Goal: Transaction & Acquisition: Purchase product/service

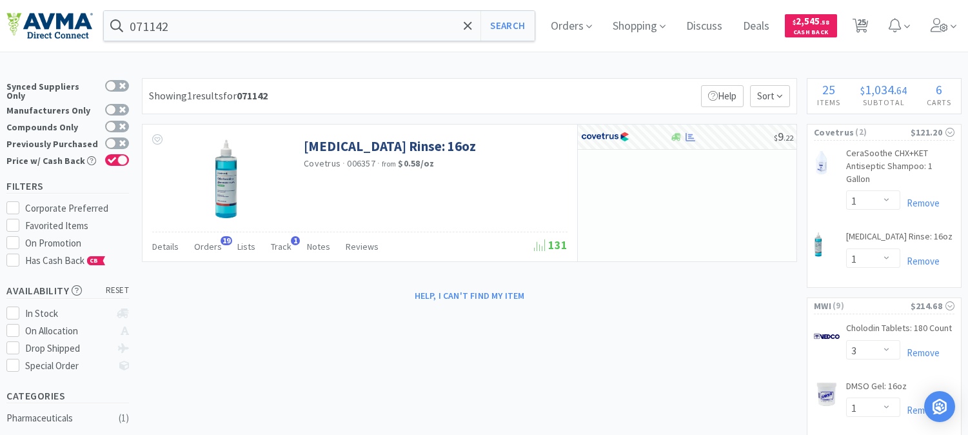
select select "1"
select select "3"
select select "1"
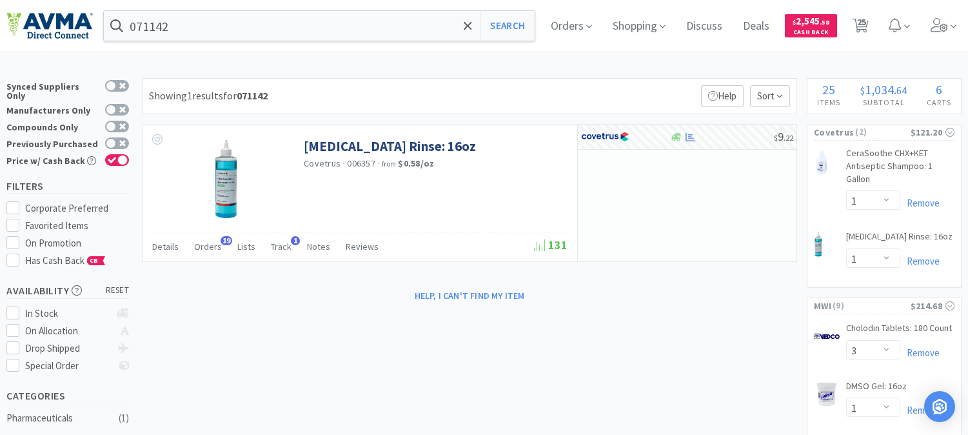
select select "1"
select select "2"
select select "1"
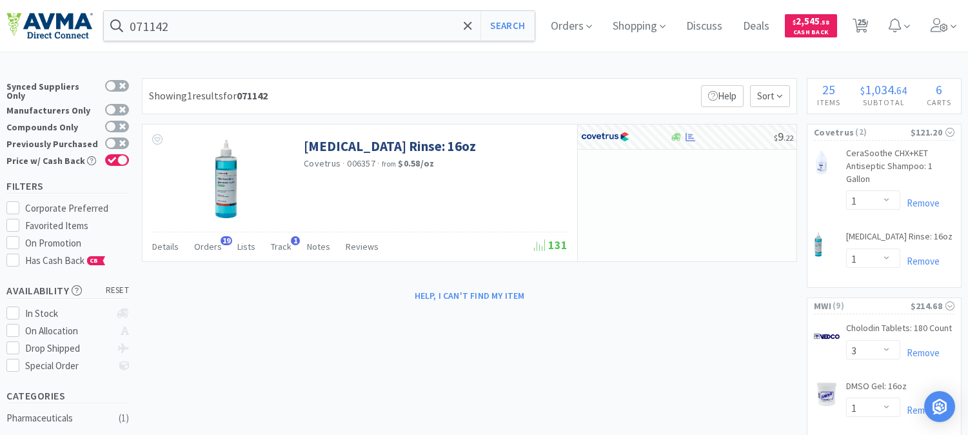
select select "1"
select select "2"
select select "3"
select select "11"
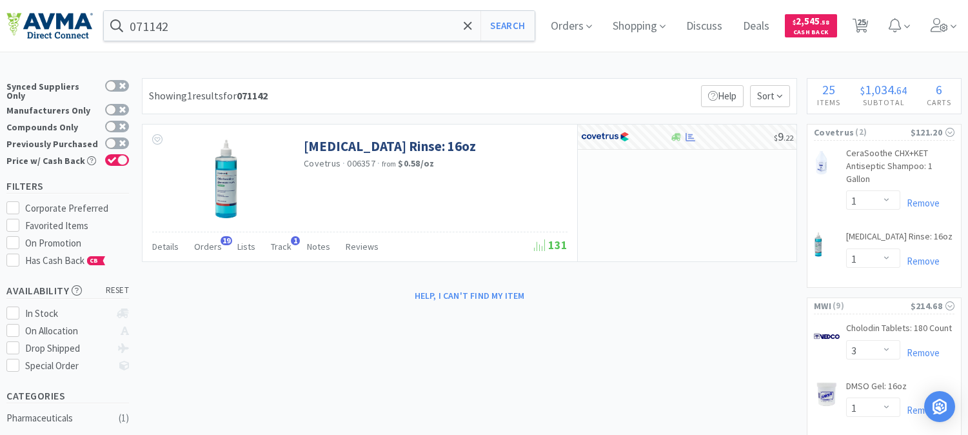
select select "1"
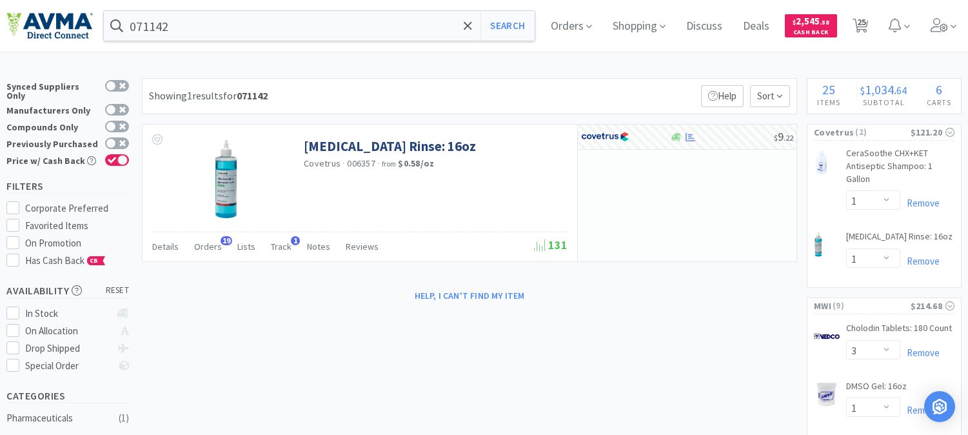
select select "5"
select select "2"
select select "1"
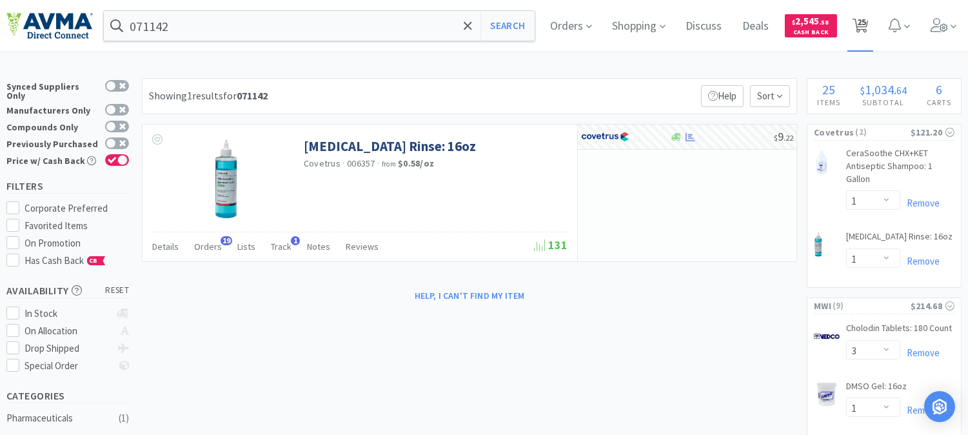
click at [866, 27] on span "25" at bounding box center [861, 22] width 9 height 52
select select "1"
select select "3"
select select "1"
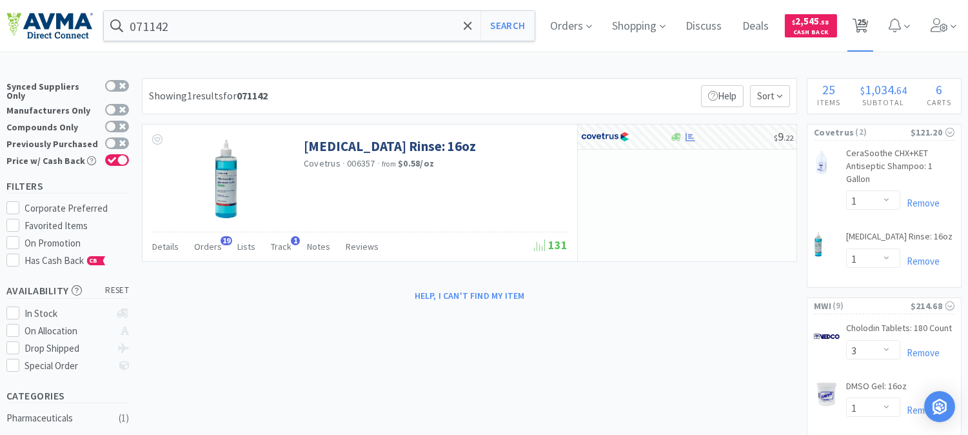
select select "1"
select select "2"
select select "1"
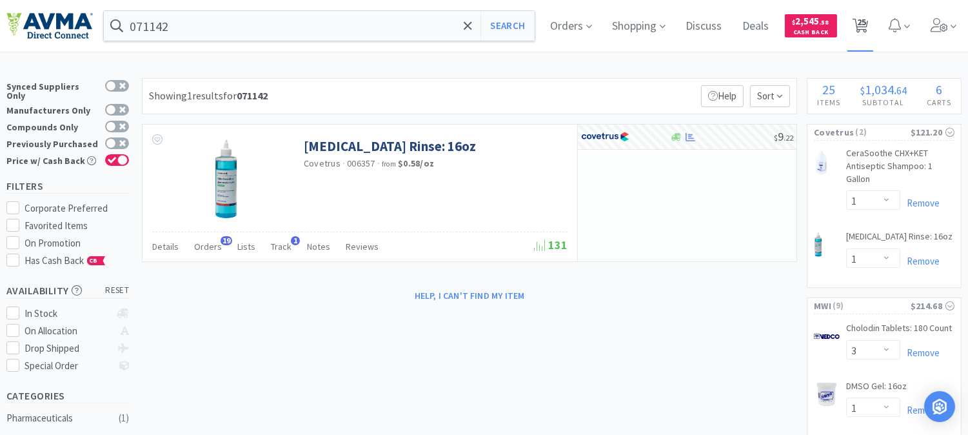
select select "1"
select select "2"
select select "3"
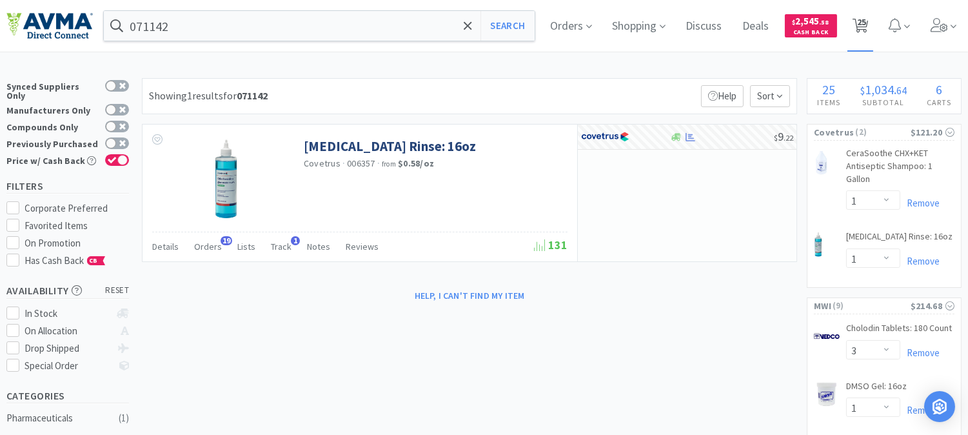
select select "11"
select select "1"
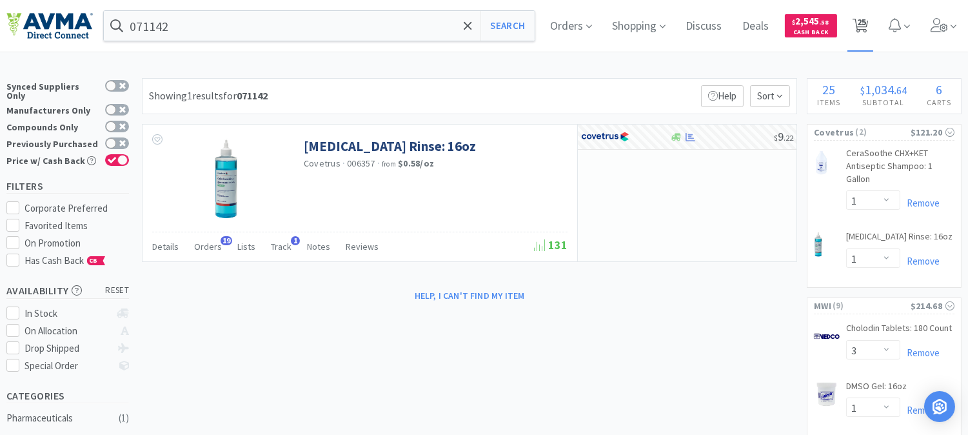
select select "1"
select select "5"
select select "2"
select select "1"
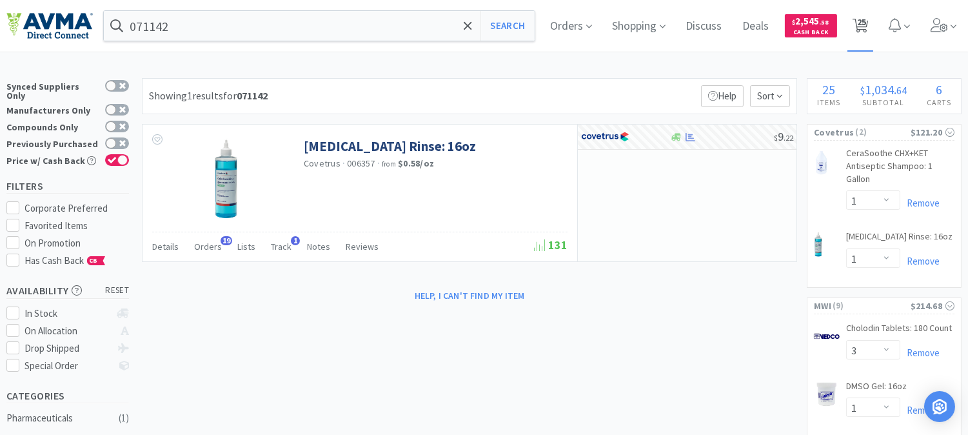
select select "1"
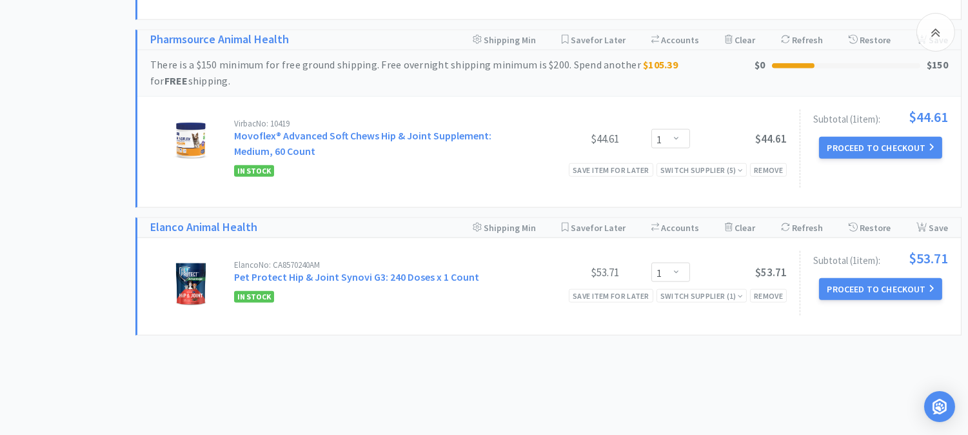
scroll to position [2783, 0]
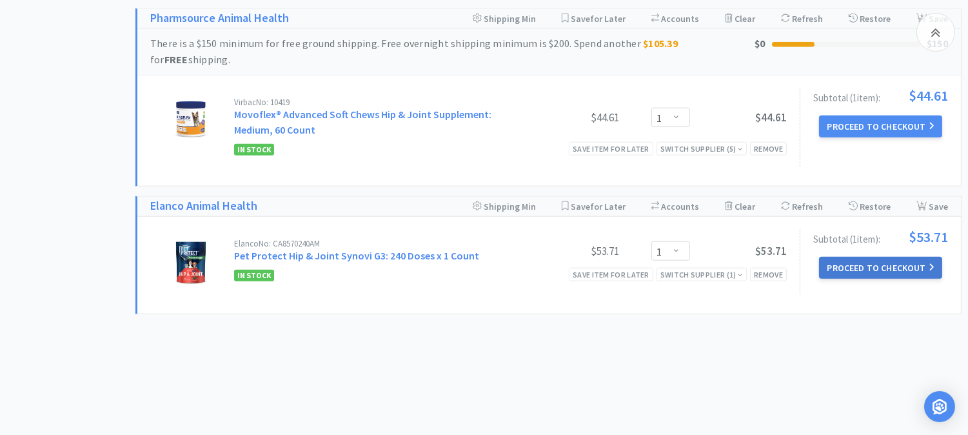
click at [884, 259] on button "Proceed to Checkout" at bounding box center [880, 268] width 123 height 22
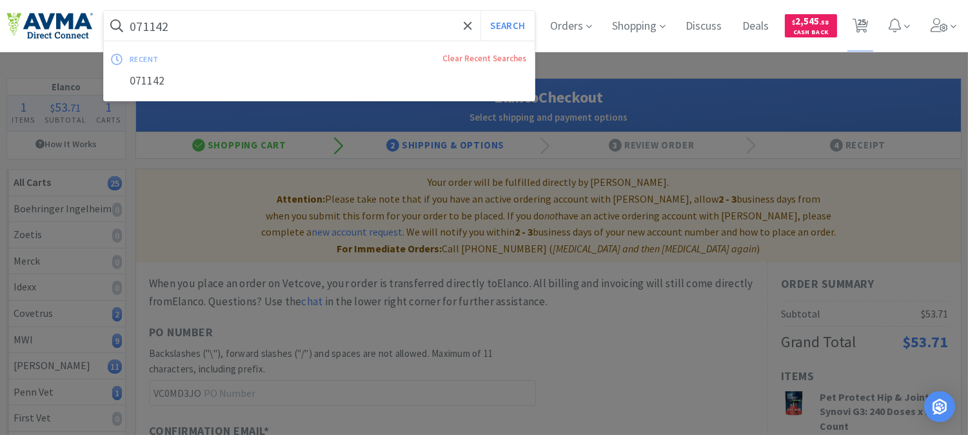
click at [253, 28] on input "071142" at bounding box center [319, 26] width 431 height 30
paste input "OPX4292"
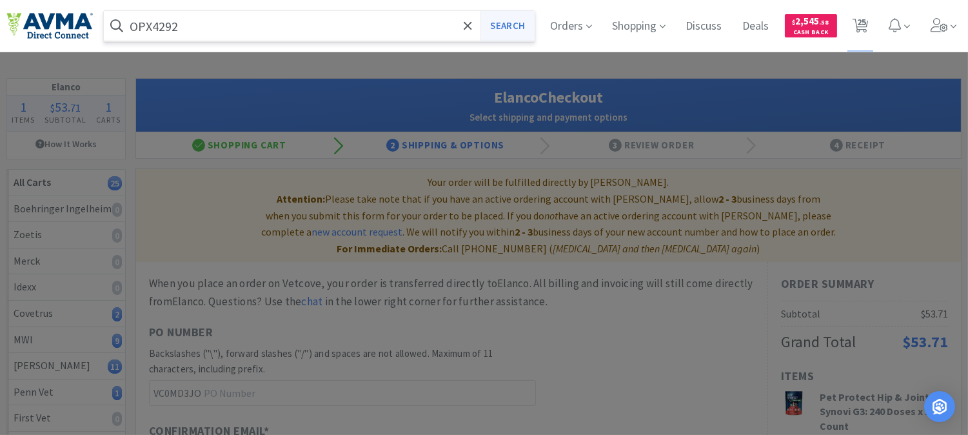
type input "OPX4292"
click at [514, 22] on button "Search" at bounding box center [507, 26] width 54 height 30
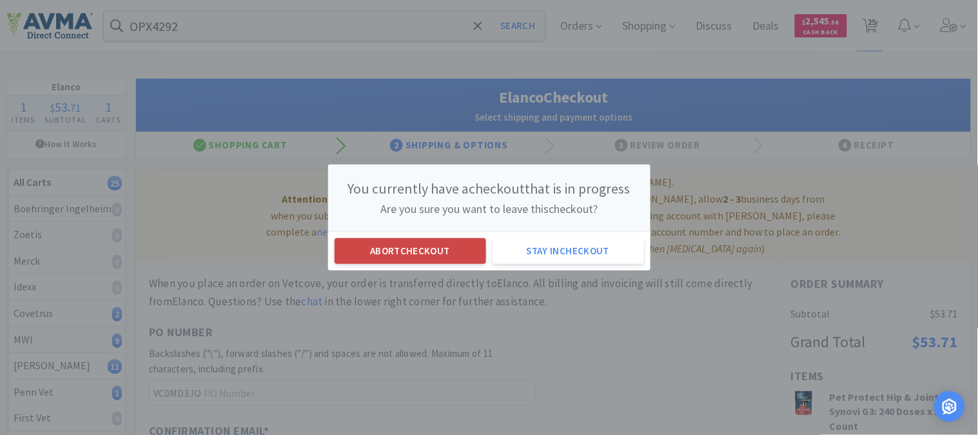
click at [430, 252] on button "Abort checkout" at bounding box center [411, 251] width 152 height 26
select select "1"
select select "3"
select select "1"
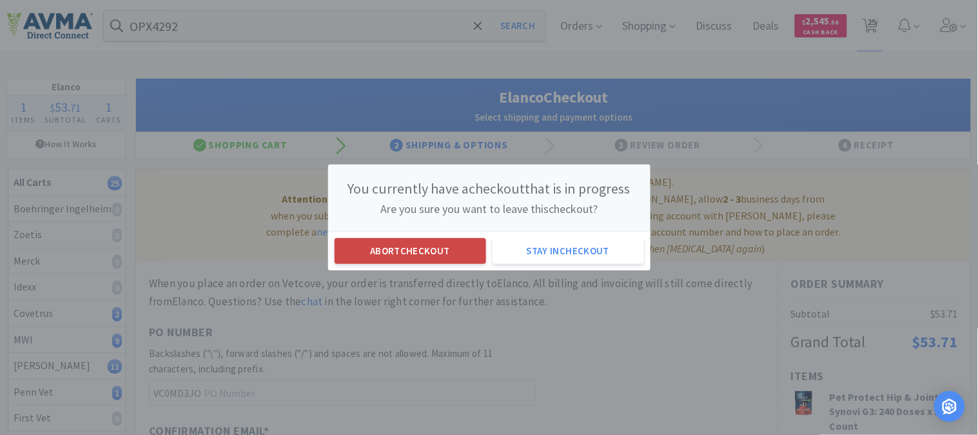
select select "1"
select select "2"
select select "1"
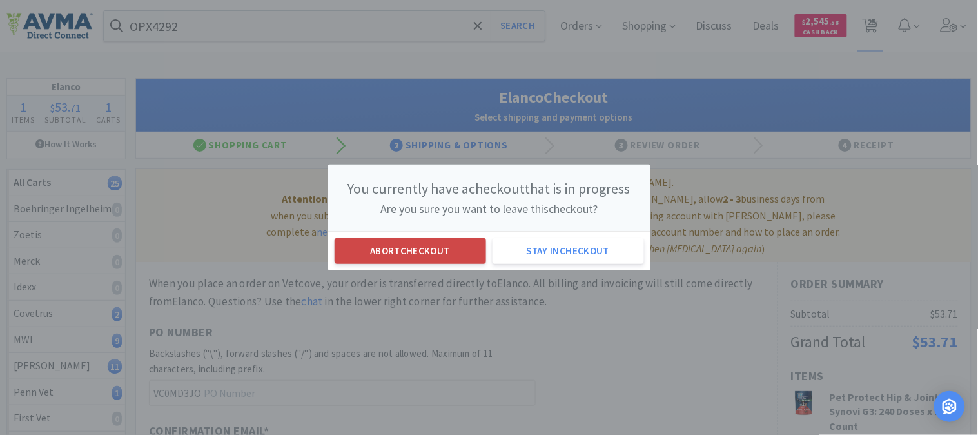
select select "1"
select select "2"
select select "3"
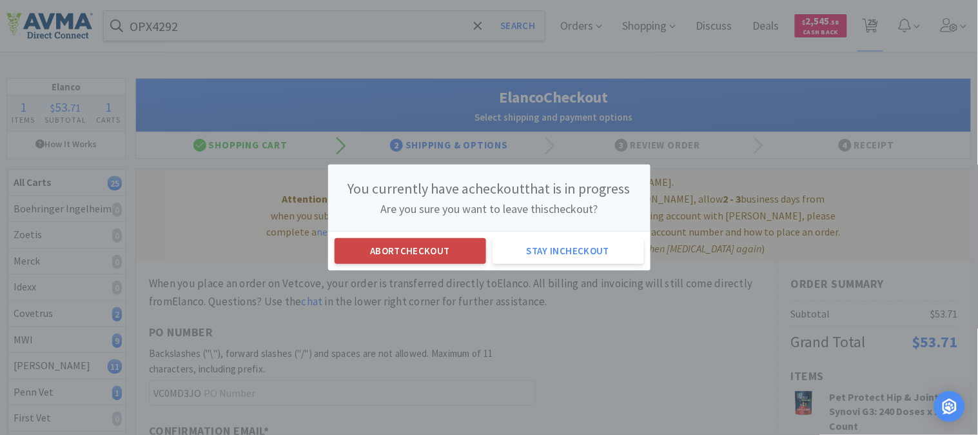
select select "11"
select select "1"
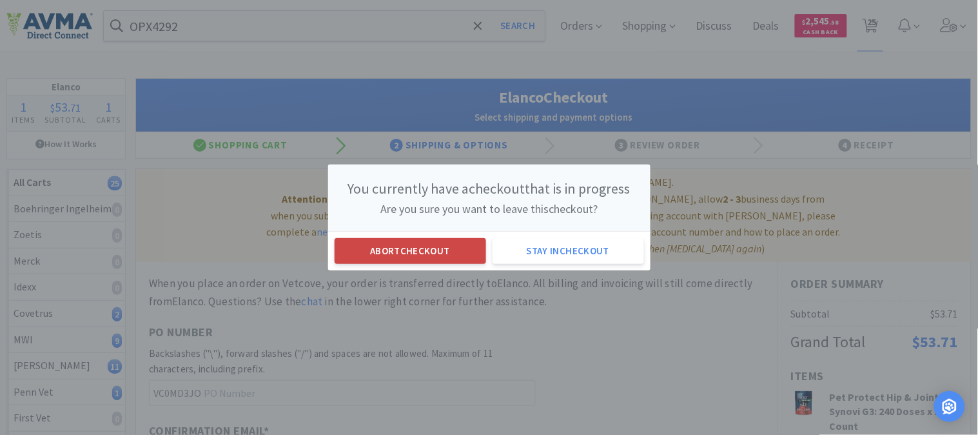
select select "1"
select select "5"
select select "2"
select select "1"
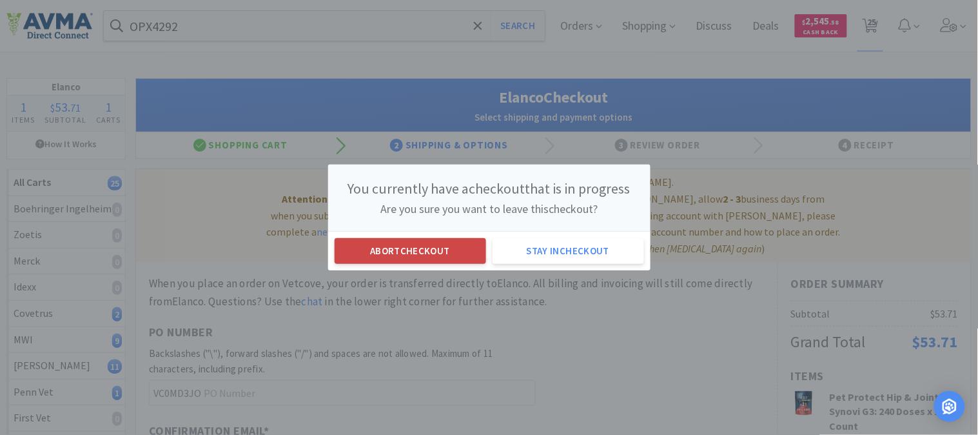
select select "1"
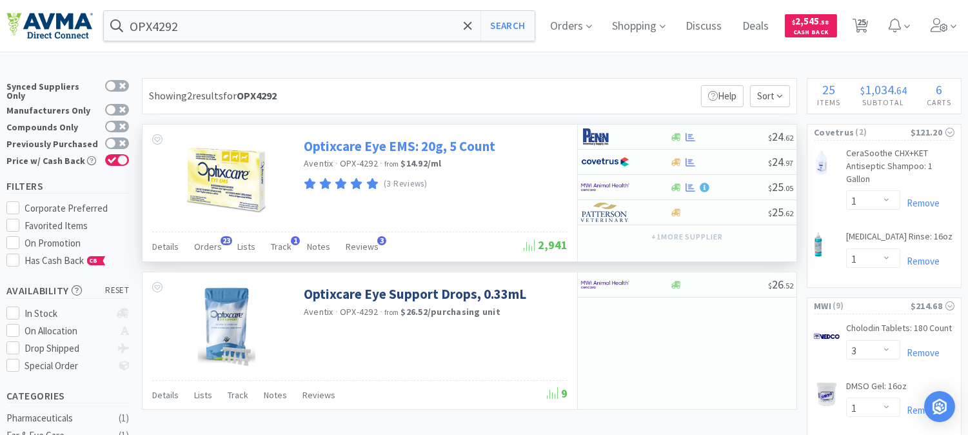
click at [375, 145] on link "Optixcare Eye EMS: 20g, 5 Count" at bounding box center [400, 145] width 192 height 17
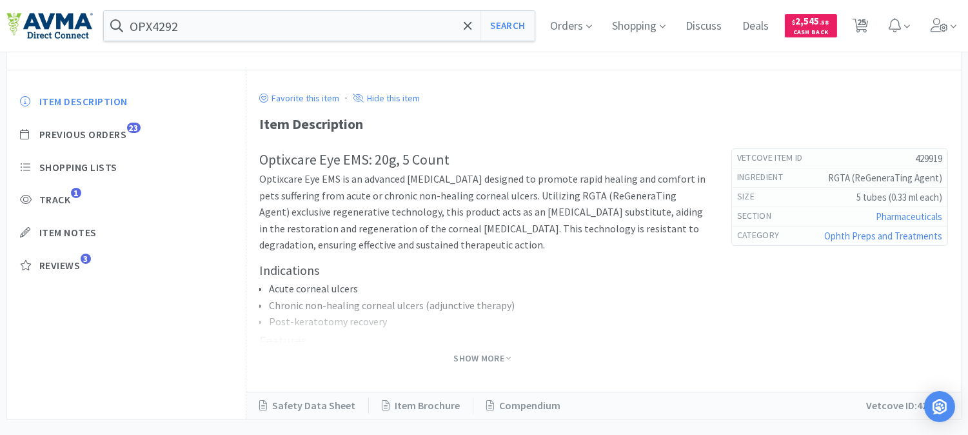
scroll to position [352, 0]
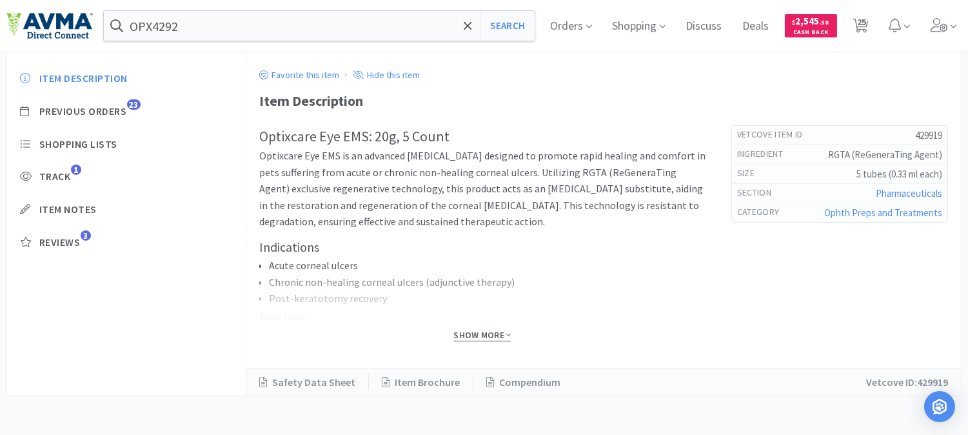
click at [479, 335] on span "Show More" at bounding box center [481, 335] width 57 height 12
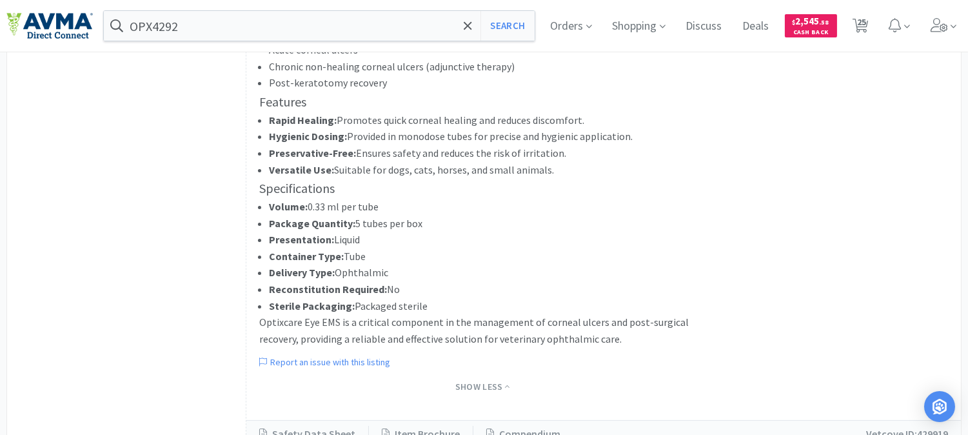
scroll to position [620, 0]
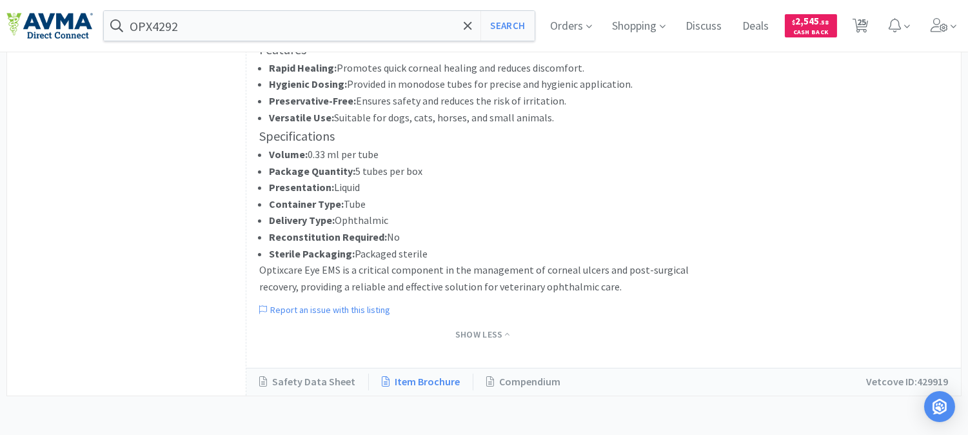
click at [435, 381] on link "Item Brochure" at bounding box center [421, 381] width 104 height 17
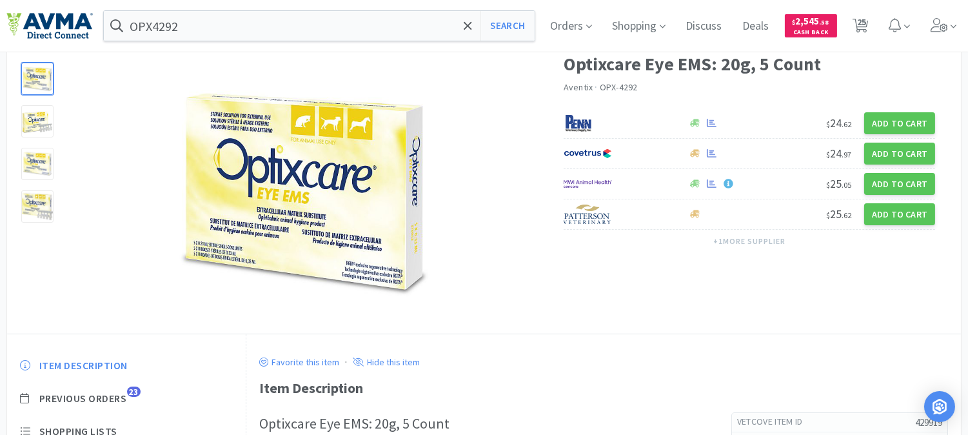
scroll to position [0, 0]
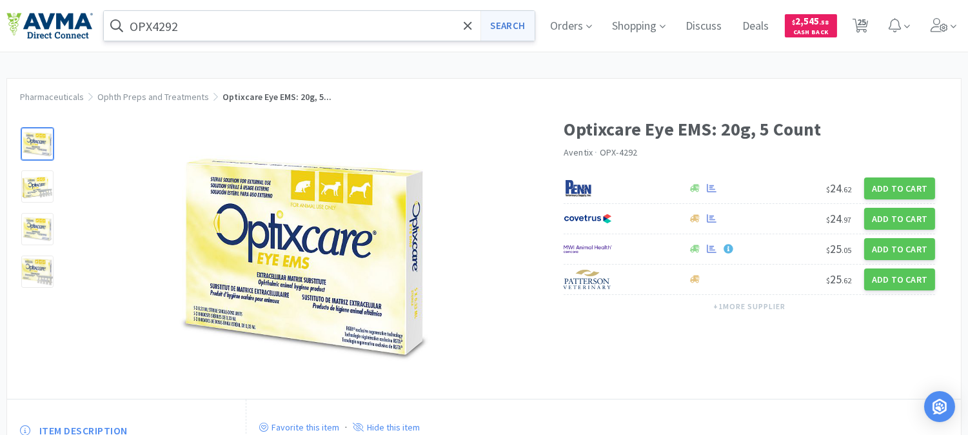
click at [526, 19] on button "Search" at bounding box center [507, 26] width 54 height 30
select select "1"
select select "3"
select select "1"
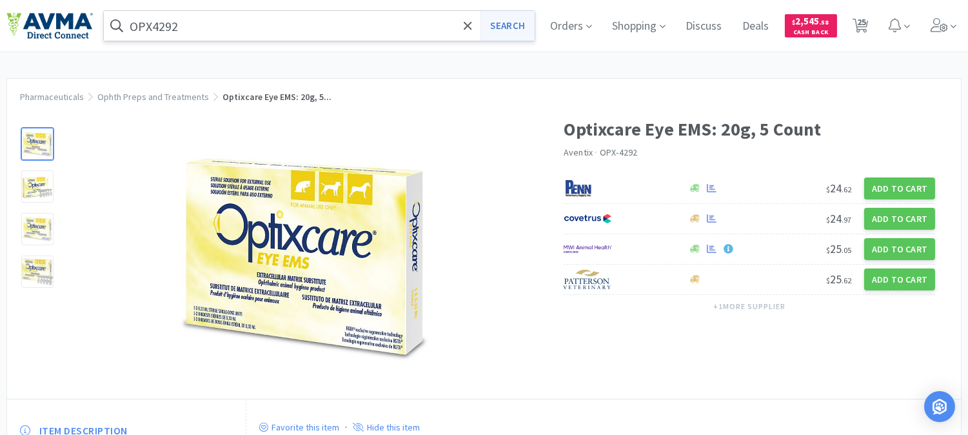
select select "1"
select select "2"
select select "1"
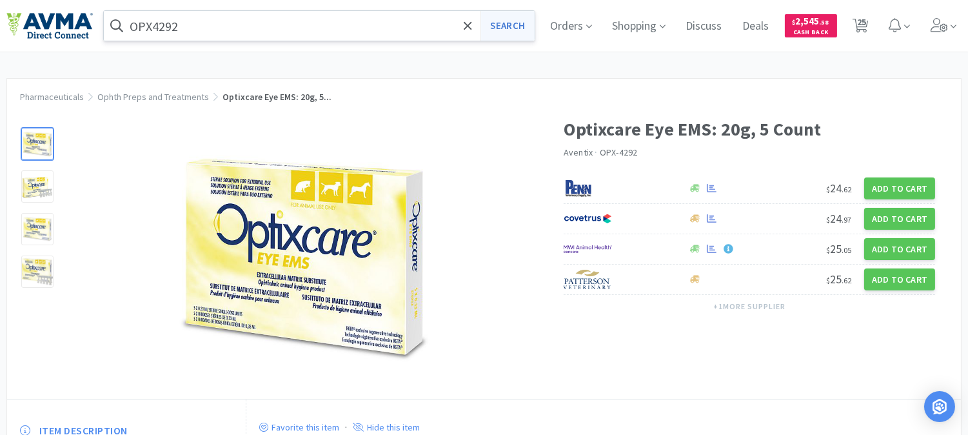
select select "1"
select select "2"
select select "3"
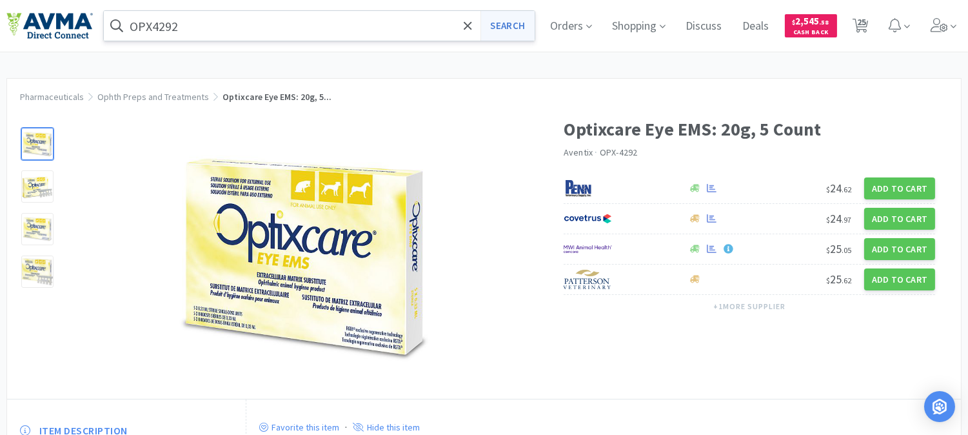
select select "11"
select select "1"
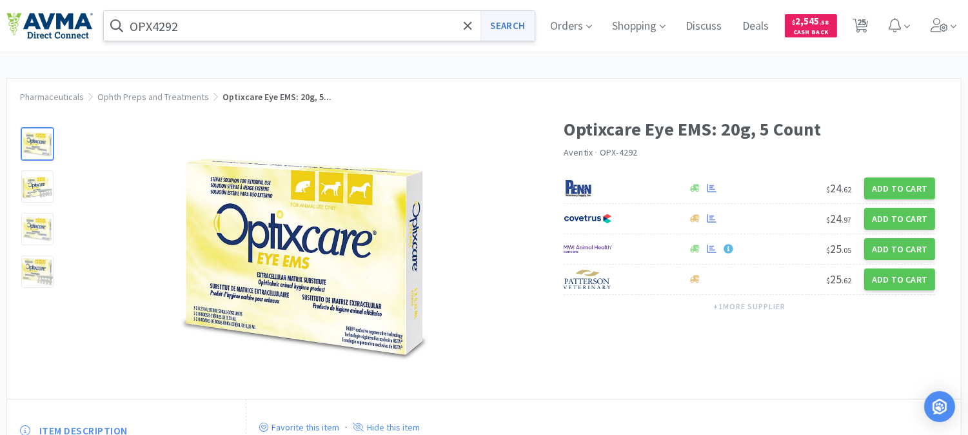
select select "1"
select select "5"
select select "2"
select select "1"
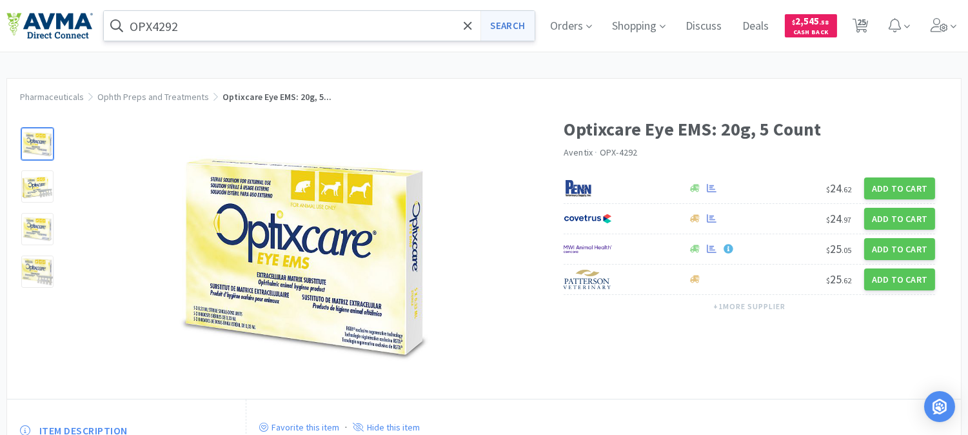
select select "1"
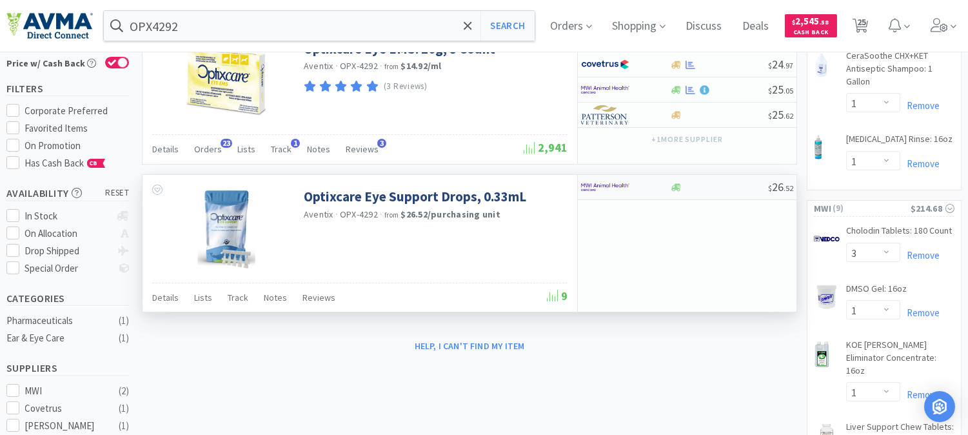
scroll to position [72, 0]
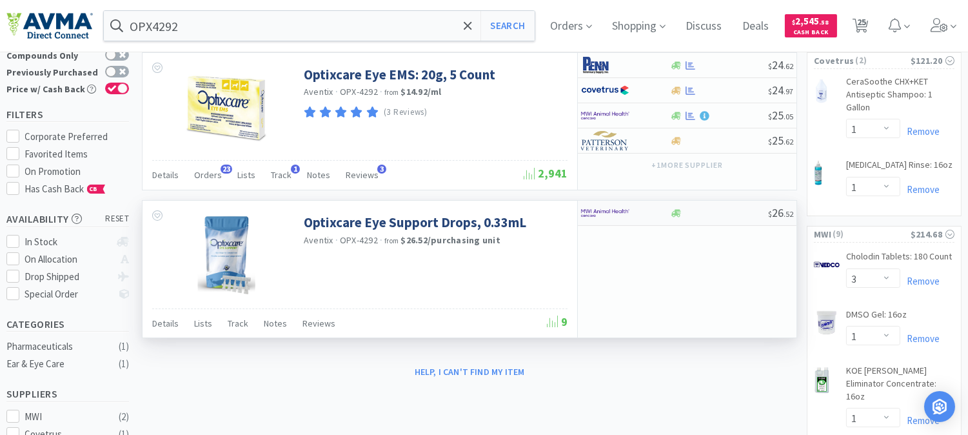
click at [604, 213] on img at bounding box center [605, 212] width 48 height 19
select select "1"
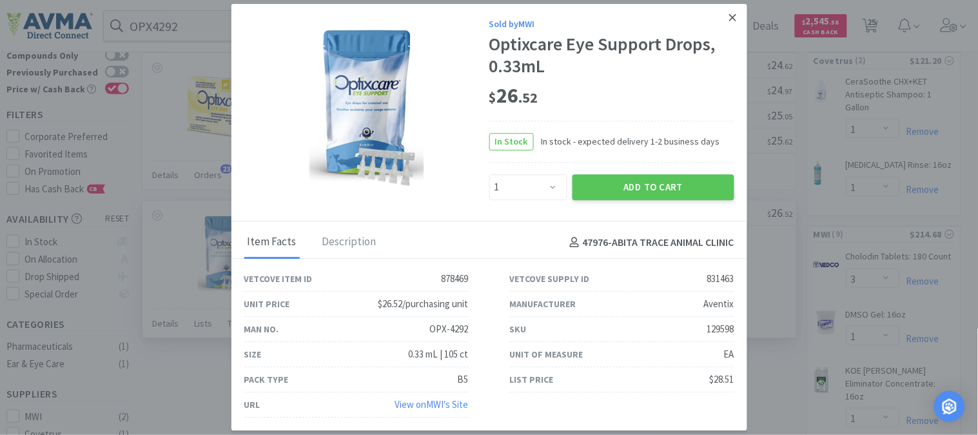
click at [736, 16] on icon at bounding box center [732, 18] width 7 height 12
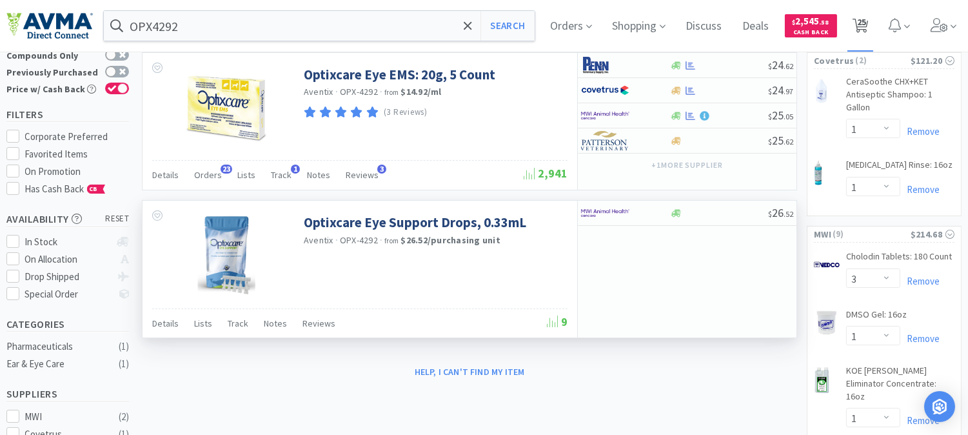
click at [866, 21] on span "25" at bounding box center [861, 22] width 9 height 52
select select "1"
select select "3"
select select "1"
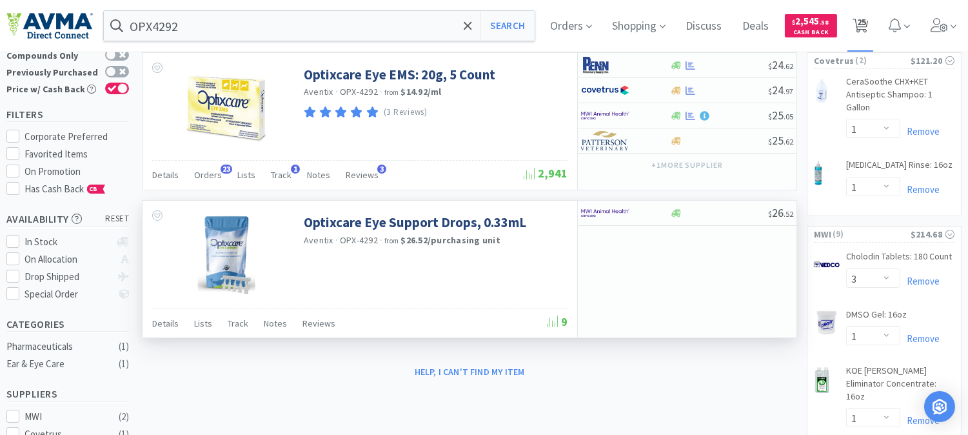
select select "1"
select select "2"
select select "1"
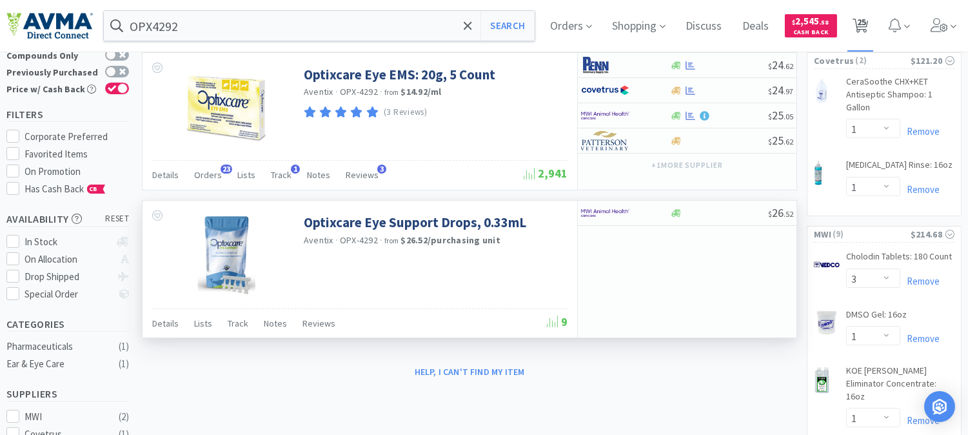
select select "1"
select select "2"
select select "3"
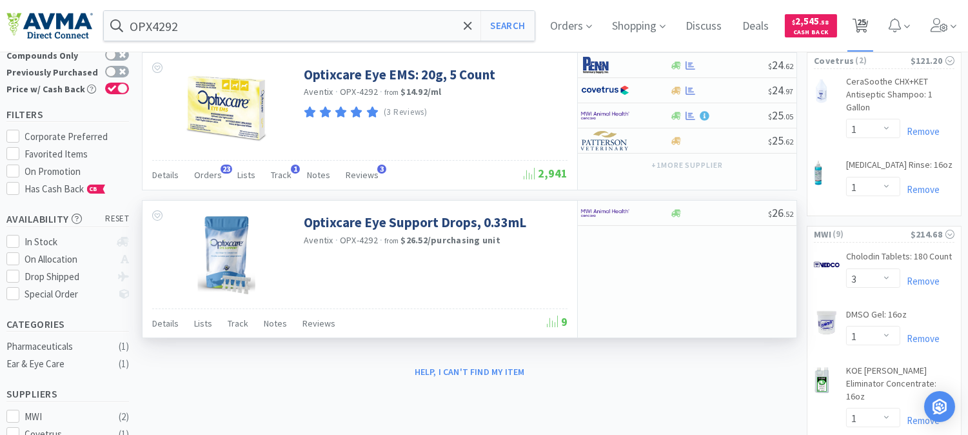
select select "11"
select select "1"
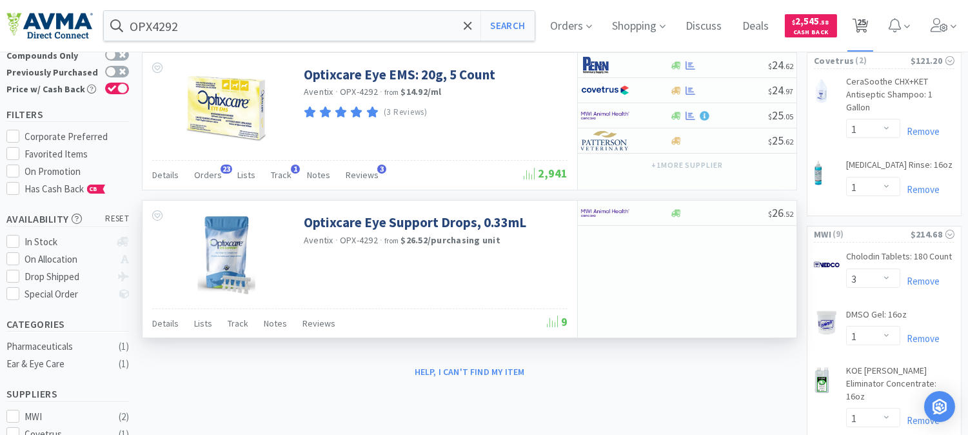
select select "1"
select select "5"
select select "2"
select select "1"
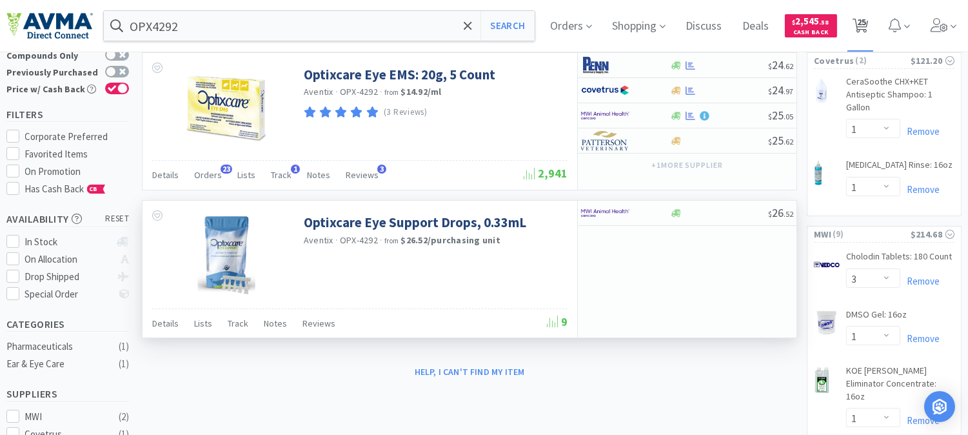
select select "1"
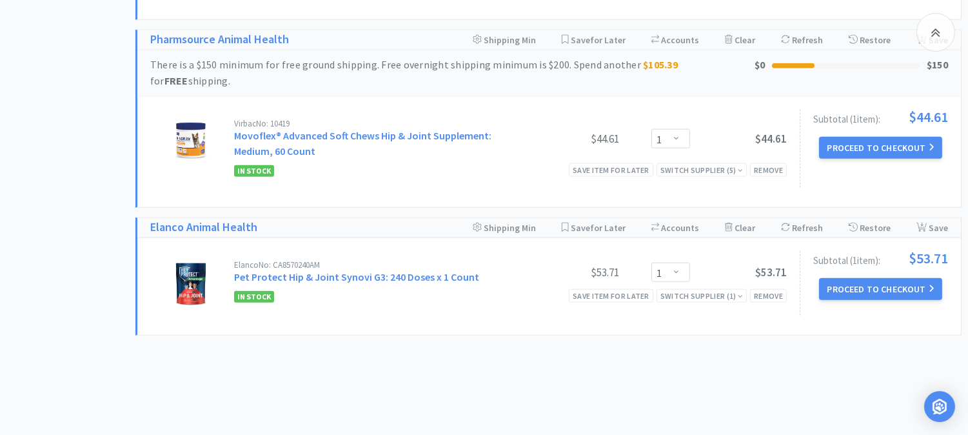
scroll to position [2783, 0]
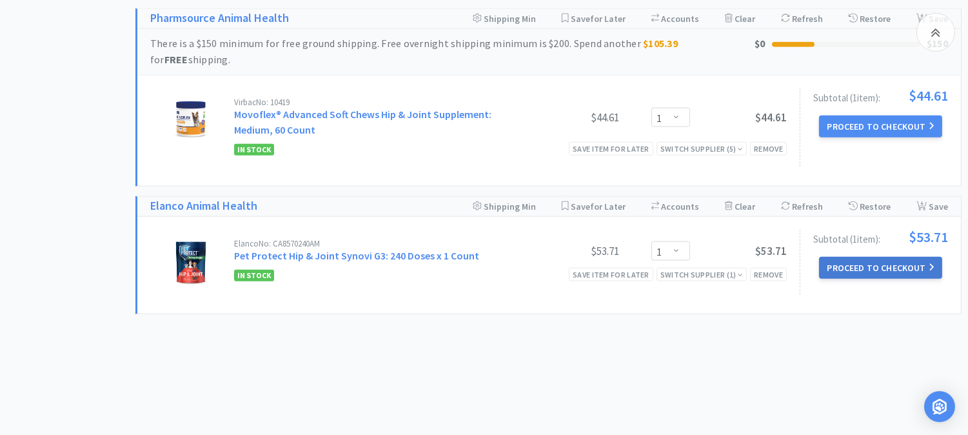
click at [849, 257] on button "Proceed to Checkout" at bounding box center [880, 268] width 123 height 22
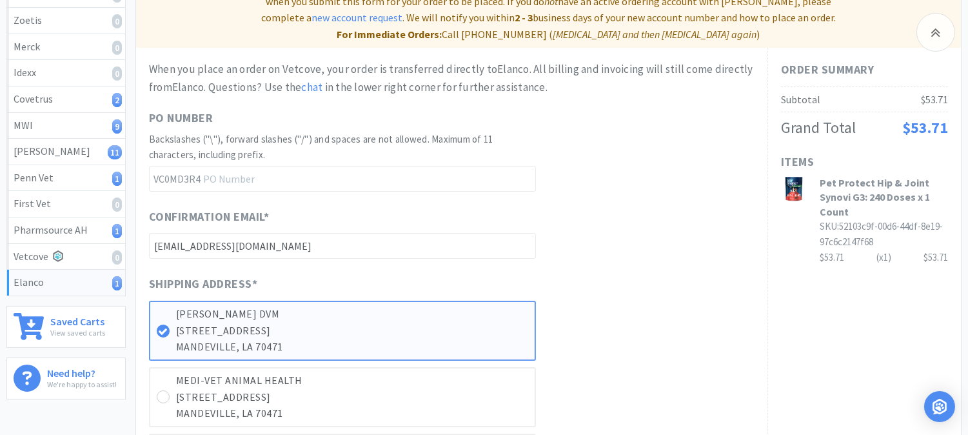
scroll to position [215, 0]
click at [276, 166] on input "text" at bounding box center [342, 178] width 387 height 26
click at [239, 165] on input "52353" at bounding box center [342, 178] width 387 height 26
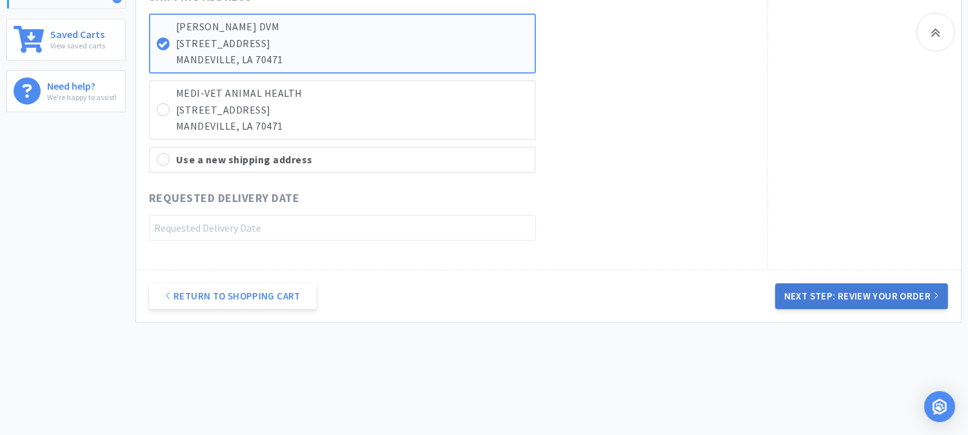
type input "52375"
click at [853, 283] on button "Next Step: Review Your Order" at bounding box center [861, 296] width 173 height 26
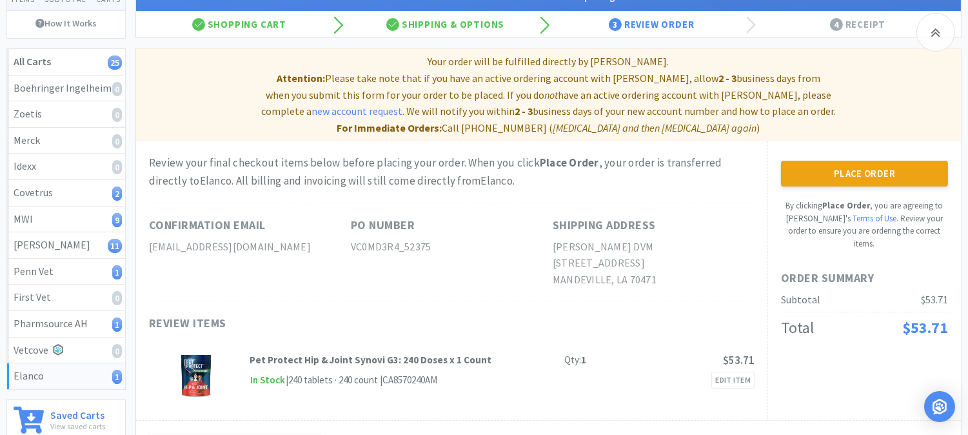
scroll to position [143, 0]
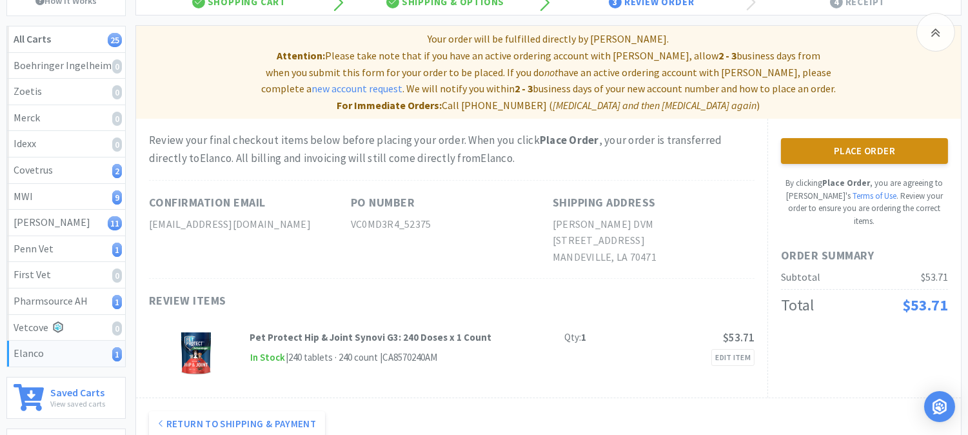
click at [894, 138] on button "Place Order" at bounding box center [864, 151] width 167 height 26
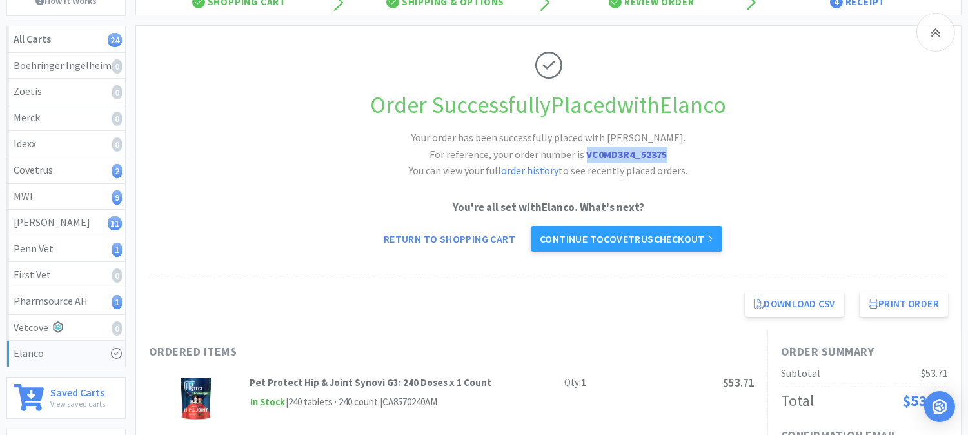
drag, startPoint x: 673, startPoint y: 152, endPoint x: 587, endPoint y: 161, distance: 87.0
click at [587, 161] on h2 "Your order has been successfully placed with [PERSON_NAME]. For reference, your…" at bounding box center [548, 155] width 387 height 50
copy strong "VC0MD3R4_52375"
